Goal: Unclear

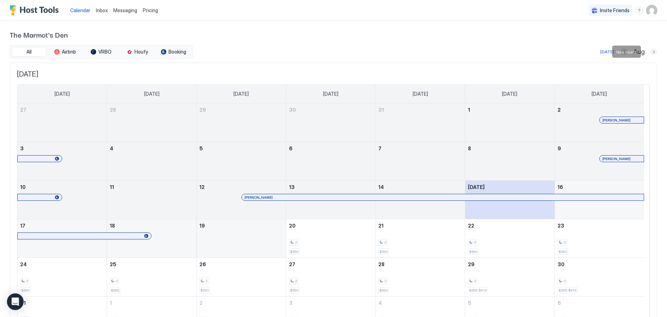
click at [650, 52] on button "Next month" at bounding box center [653, 51] width 7 height 7
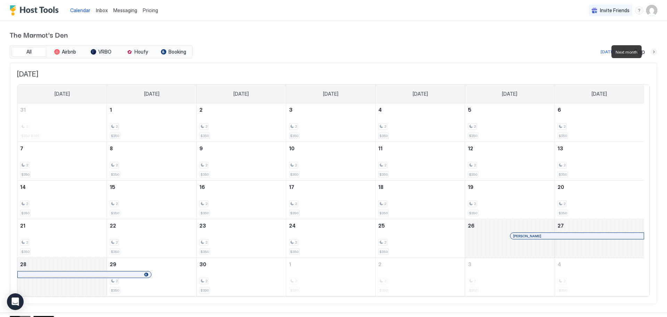
click at [650, 52] on button "Next month" at bounding box center [653, 51] width 7 height 7
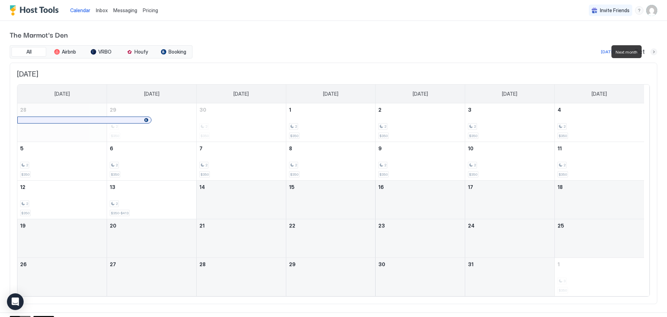
click at [650, 52] on button "Next month" at bounding box center [653, 51] width 7 height 7
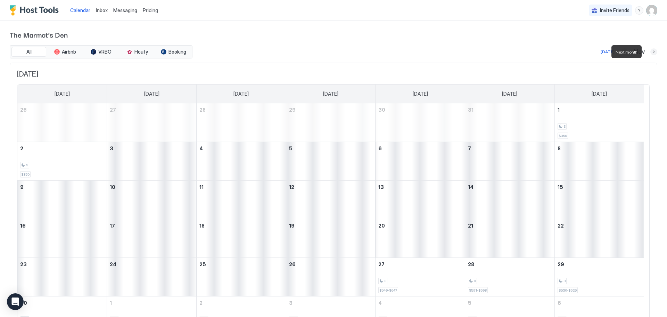
click at [650, 52] on button "Next month" at bounding box center [653, 51] width 7 height 7
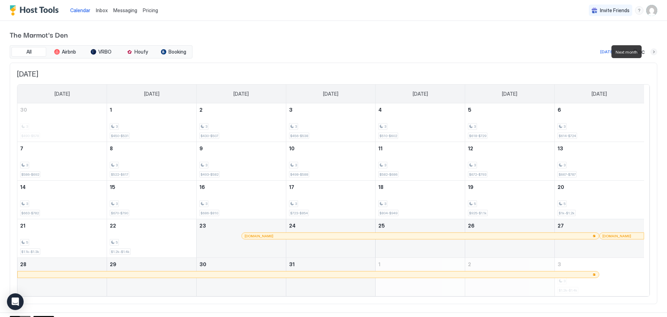
click at [650, 52] on button "Next month" at bounding box center [653, 51] width 7 height 7
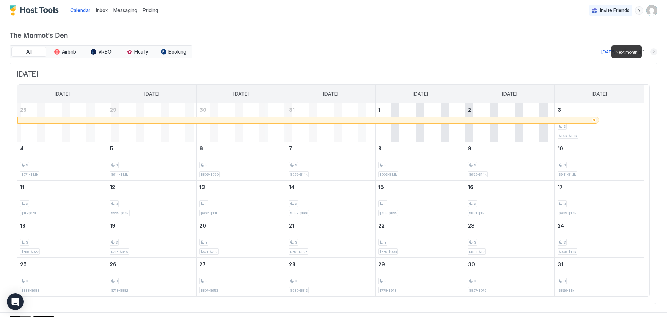
click at [650, 52] on button "Next month" at bounding box center [653, 51] width 7 height 7
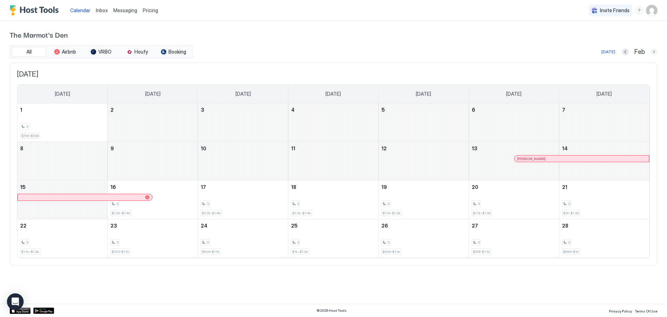
click at [653, 53] on button "Next month" at bounding box center [653, 51] width 7 height 7
